Goal: Information Seeking & Learning: Learn about a topic

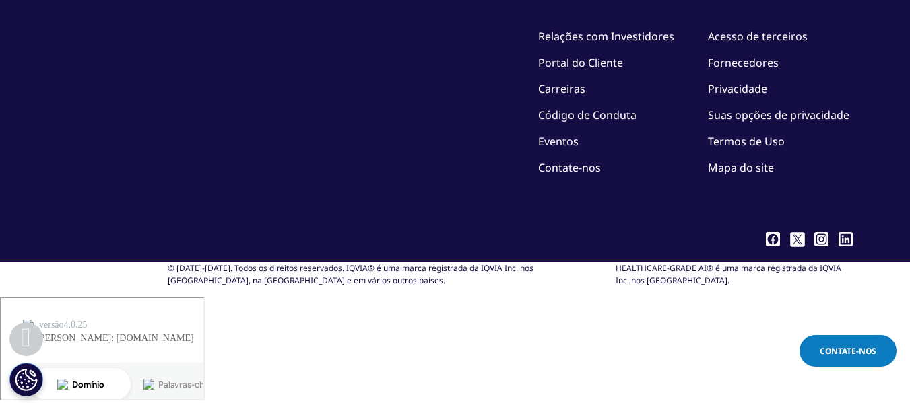
scroll to position [5509, 0]
drag, startPoint x: 460, startPoint y: 168, endPoint x: 350, endPoint y: 166, distance: 109.8
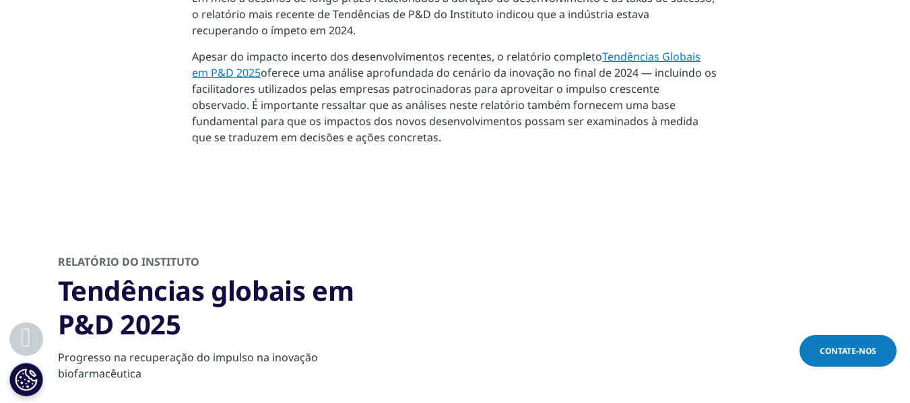
scroll to position [1981, 0]
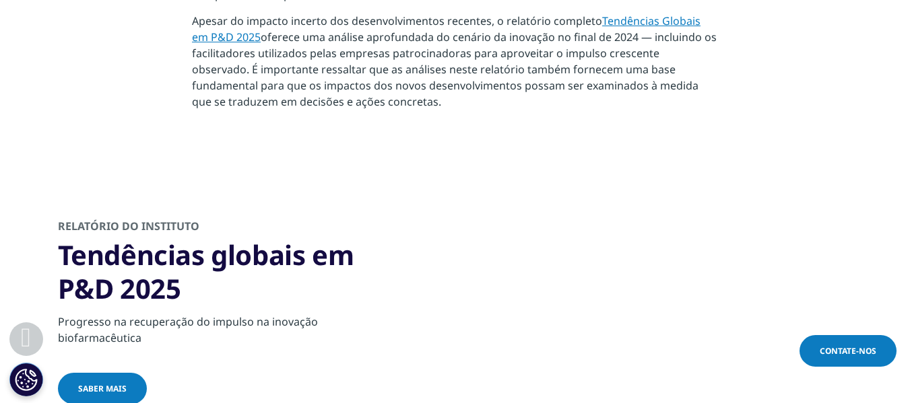
click at [91, 383] on font "Saber mais" at bounding box center [102, 388] width 48 height 11
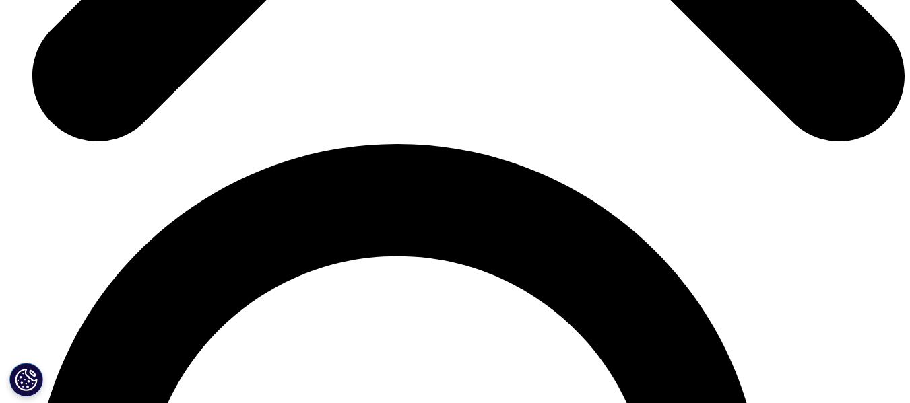
scroll to position [4791, 0]
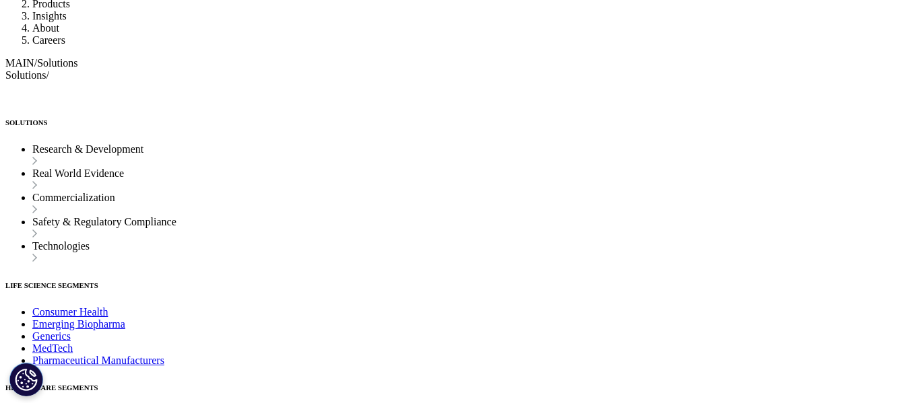
drag, startPoint x: 461, startPoint y: 156, endPoint x: 692, endPoint y: 257, distance: 251.7
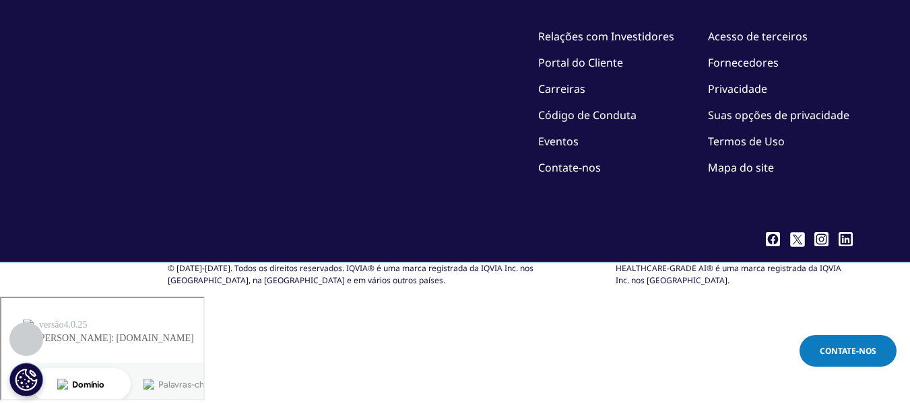
copy div "O ecossistema de inovação em ciências da vida continua a evoluir e se expandir …"
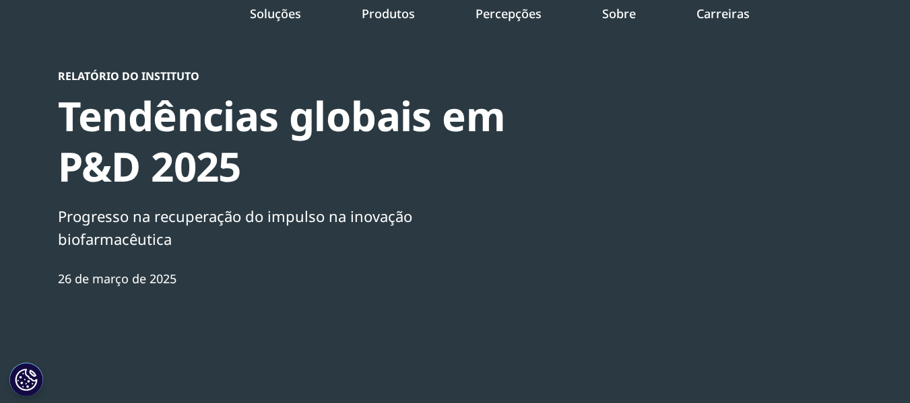
scroll to position [0, 0]
